Goal: Task Accomplishment & Management: Manage account settings

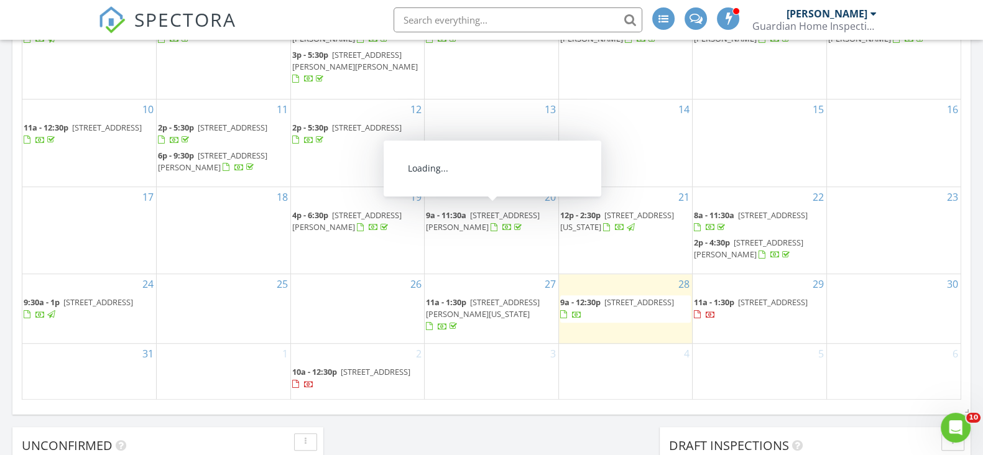
scroll to position [855, 0]
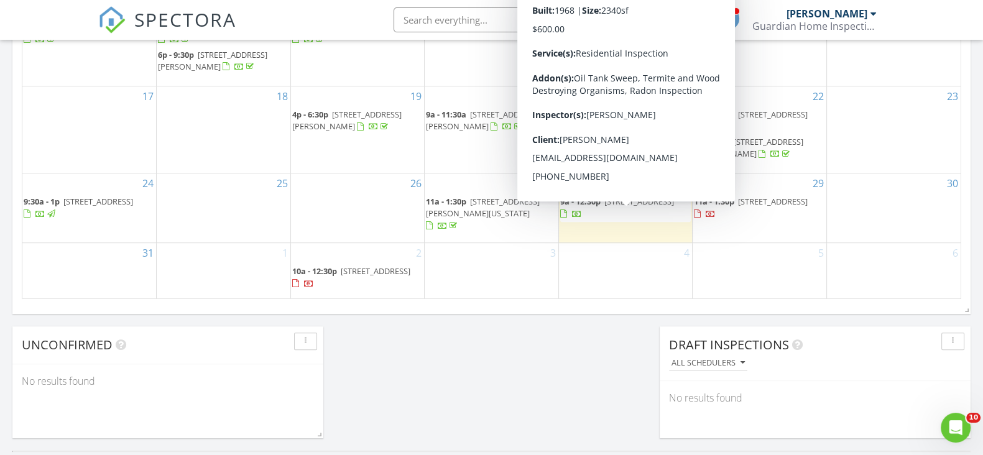
click at [615, 207] on span "366 E Saddle River Rd, Upper Saddle River 07458" at bounding box center [639, 201] width 70 height 11
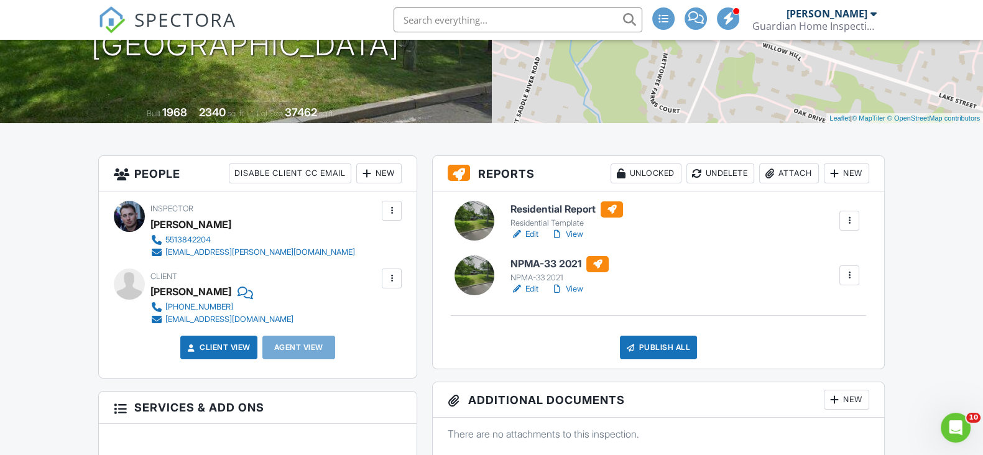
scroll to position [233, 0]
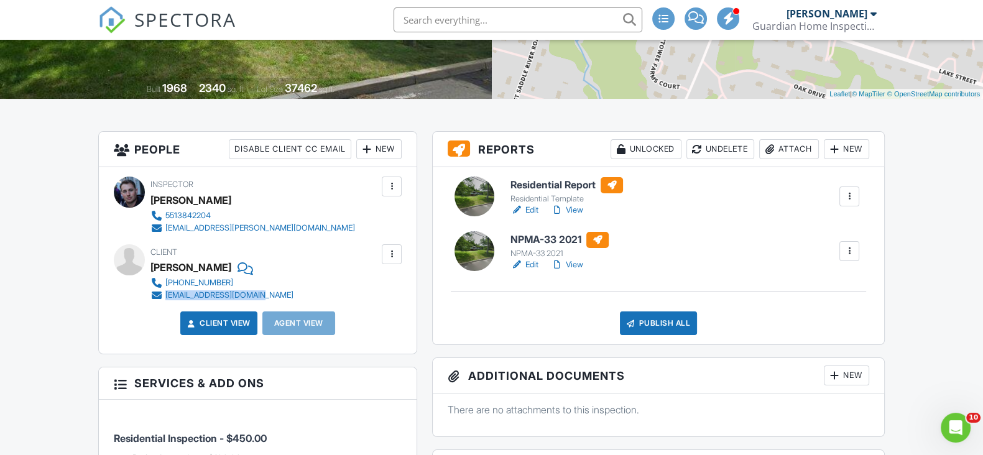
drag, startPoint x: 266, startPoint y: 308, endPoint x: 165, endPoint y: 308, distance: 101.3
click at [165, 302] on div "[PHONE_NUMBER] [EMAIL_ADDRESS][DOMAIN_NAME]" at bounding box center [226, 289] width 153 height 25
copy div "[EMAIL_ADDRESS][DOMAIN_NAME]"
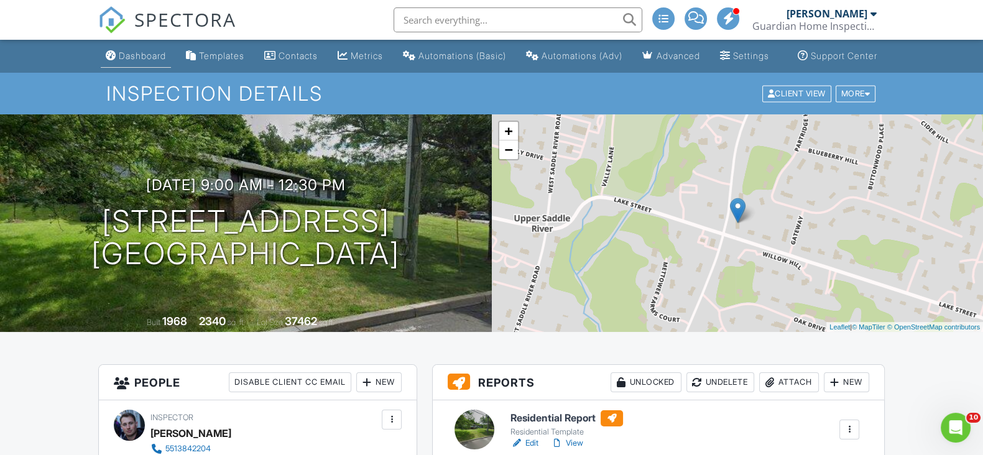
click at [137, 60] on link "Dashboard" at bounding box center [136, 56] width 70 height 23
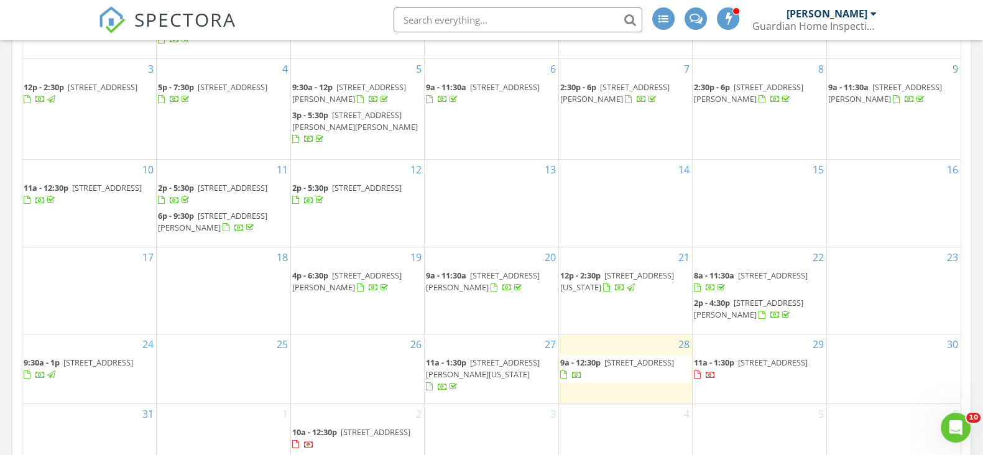
scroll to position [849, 0]
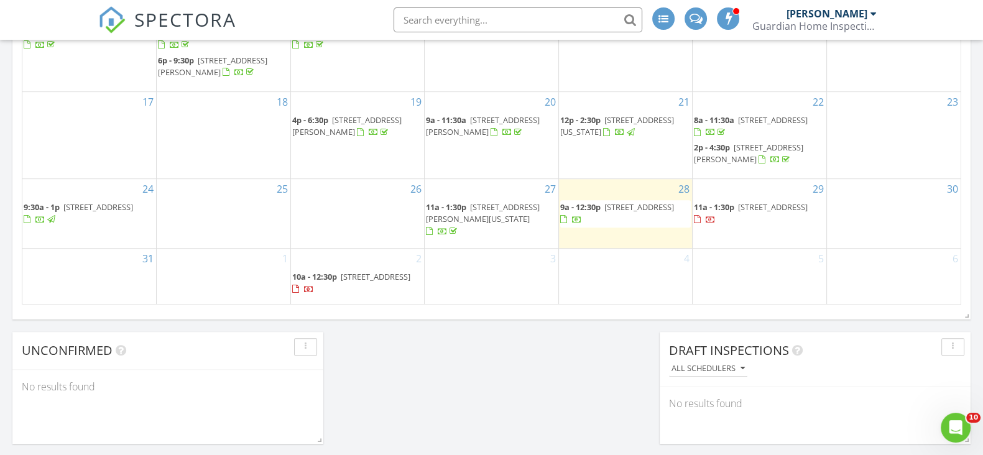
click at [615, 213] on span "366 E Saddle River Rd, Upper Saddle River 07458" at bounding box center [639, 206] width 70 height 11
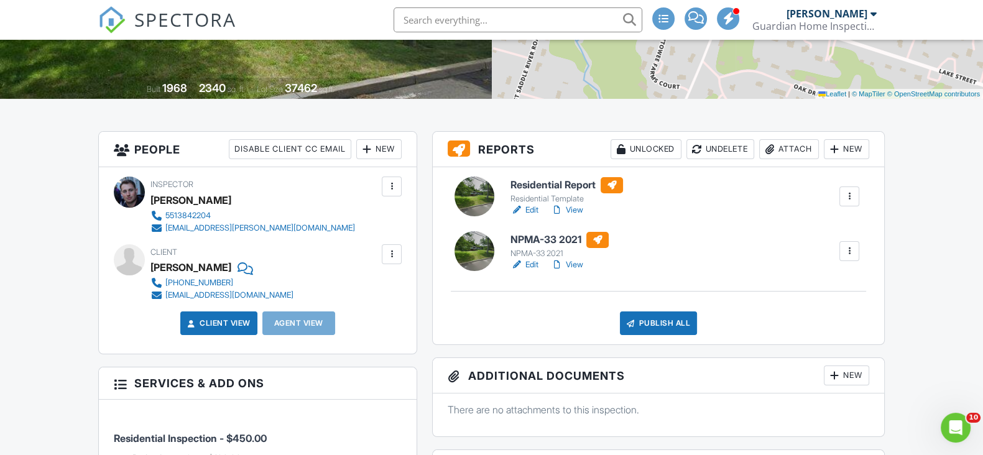
click at [535, 216] on link "Edit" at bounding box center [524, 210] width 28 height 12
